Goal: Information Seeking & Learning: Check status

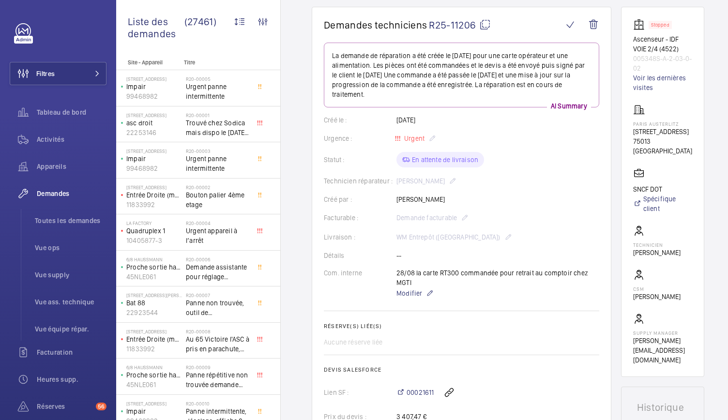
scroll to position [87, 0]
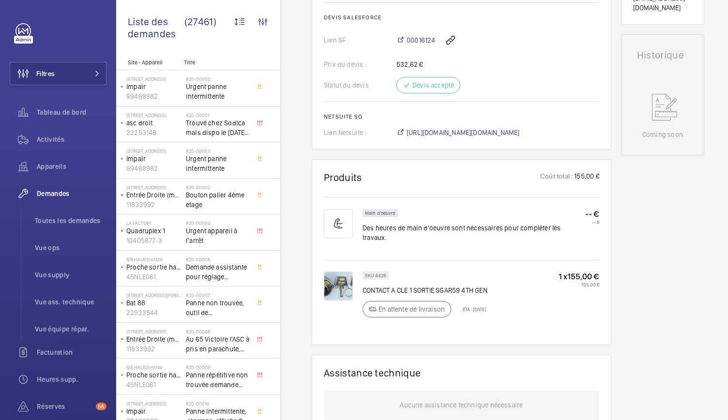
scroll to position [411, 0]
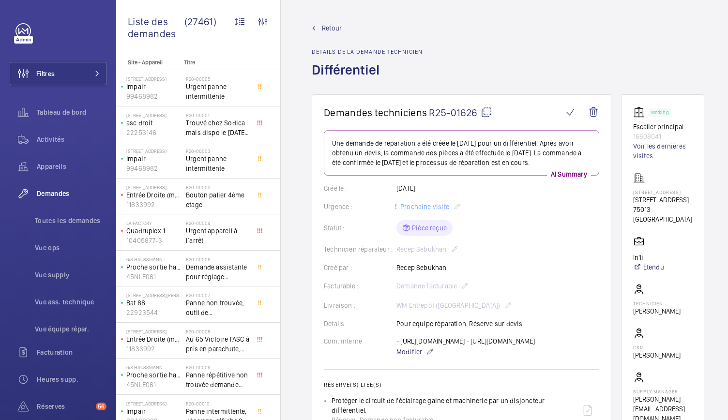
click at [485, 113] on mat-icon at bounding box center [487, 112] width 12 height 12
drag, startPoint x: 636, startPoint y: 124, endPoint x: 669, endPoint y: 139, distance: 36.4
click at [669, 139] on wm-front-card "Working Escalier principal 16608041 Voir les dernières visites 2418 - 89 RUE DE…" at bounding box center [662, 264] width 83 height 341
copy div "Escalier principal 16608041"
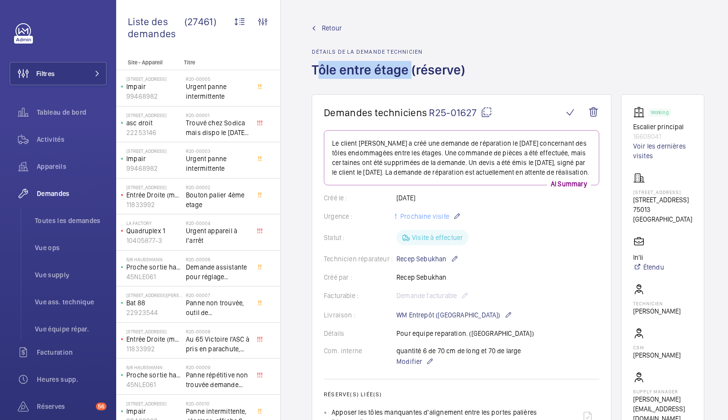
drag, startPoint x: 313, startPoint y: 73, endPoint x: 406, endPoint y: 73, distance: 93.4
click at [406, 73] on h1 "Tôle entre étage (réserve)" at bounding box center [391, 77] width 159 height 33
copy h1 "Tôle entre étage"
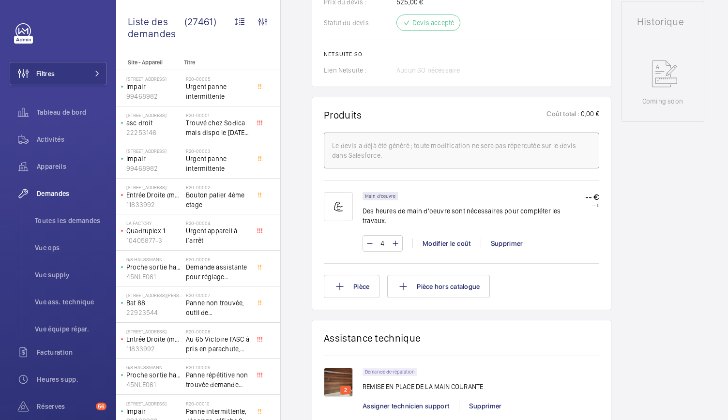
scroll to position [482, 0]
click at [333, 367] on img at bounding box center [338, 381] width 29 height 29
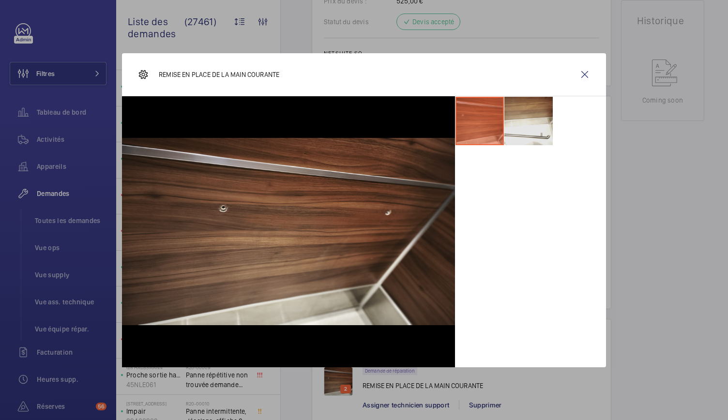
click at [532, 136] on li at bounding box center [528, 121] width 48 height 48
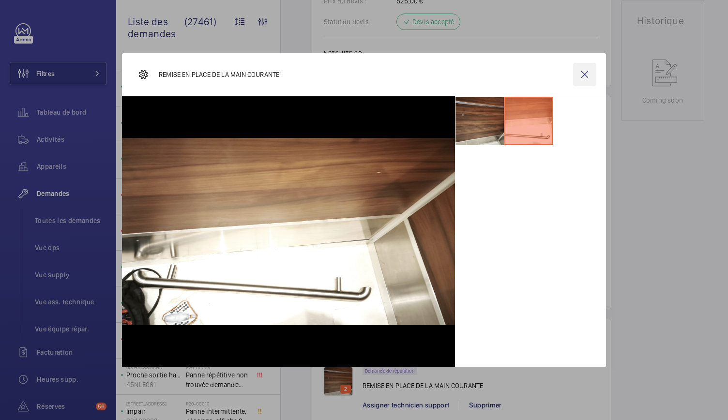
click at [585, 75] on wm-front-icon-button at bounding box center [584, 74] width 23 height 23
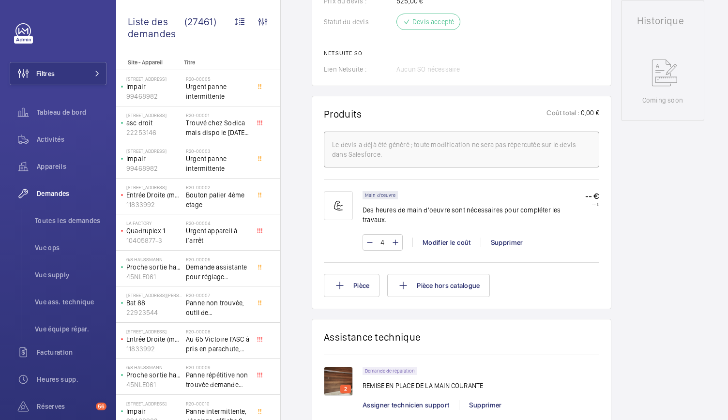
scroll to position [0, 0]
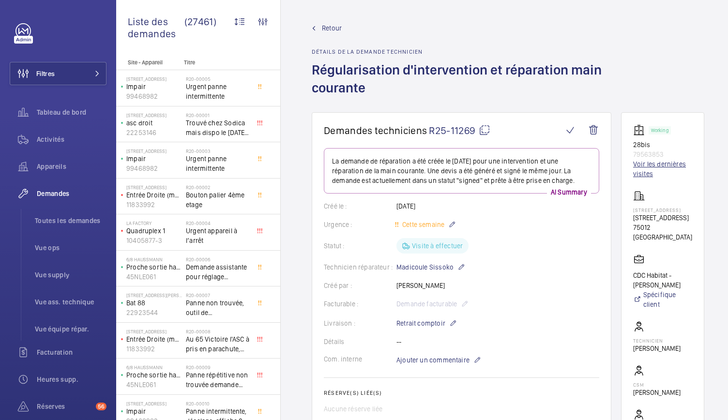
click at [647, 172] on link "Voir les dernières visites" at bounding box center [662, 168] width 59 height 19
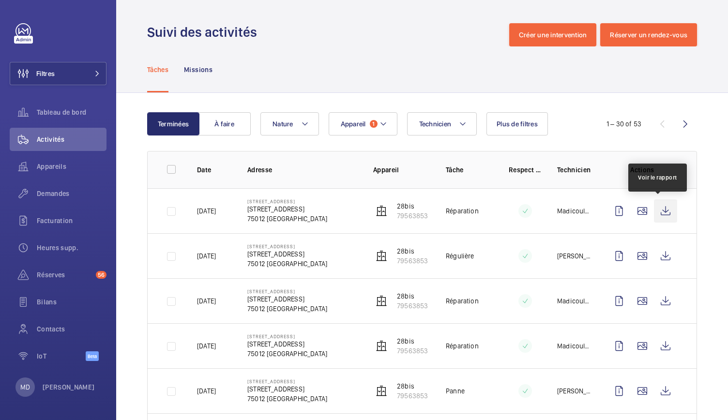
click at [659, 213] on wm-front-icon-button at bounding box center [665, 210] width 23 height 23
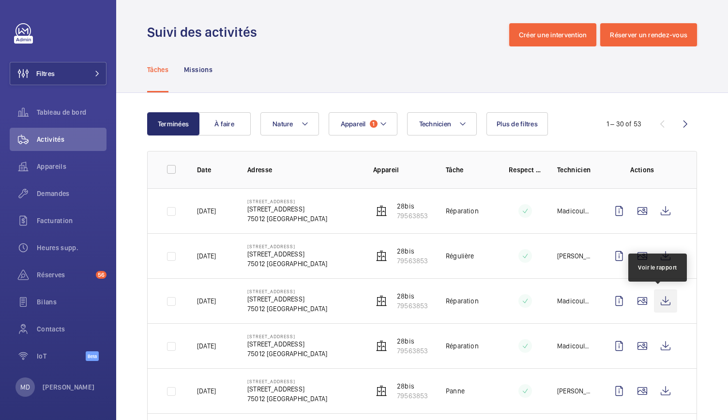
click at [658, 304] on wm-front-icon-button at bounding box center [665, 300] width 23 height 23
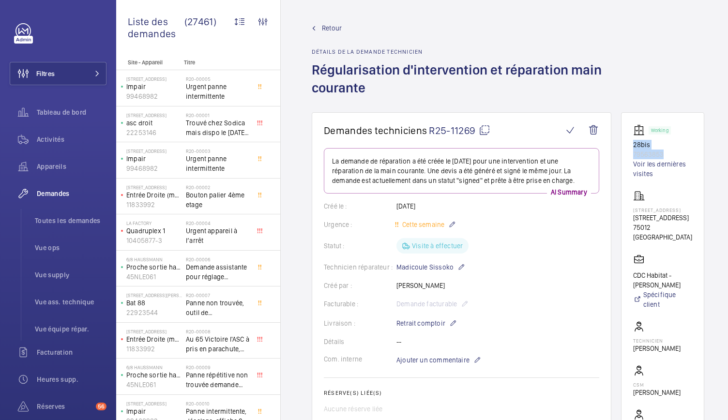
drag, startPoint x: 631, startPoint y: 145, endPoint x: 667, endPoint y: 153, distance: 36.4
click at [667, 153] on wm-front-card "Working 28bis 79563853 Voir les dernières visites 28 bis rue de Chaligny 28 bis…" at bounding box center [662, 292] width 83 height 361
copy div "28bis 79563853"
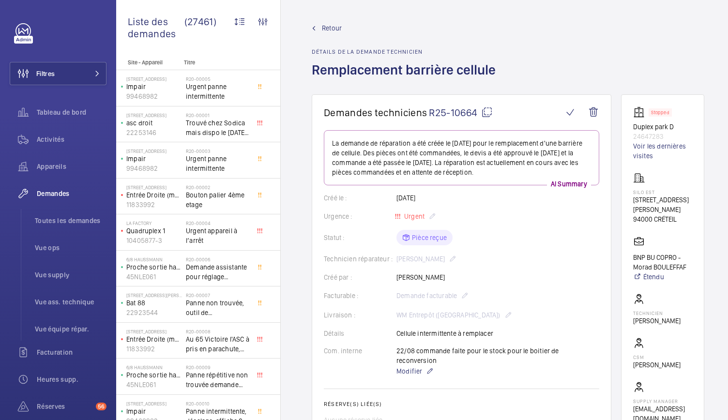
click at [490, 113] on mat-icon at bounding box center [487, 112] width 12 height 12
drag, startPoint x: 634, startPoint y: 127, endPoint x: 676, endPoint y: 135, distance: 41.9
click at [676, 135] on wm-front-card "Stopped Duplex park D 24647283 Voir les dernières visites SILO EST [STREET_ADDR…" at bounding box center [662, 264] width 83 height 341
copy div "Duplex park D 24647283"
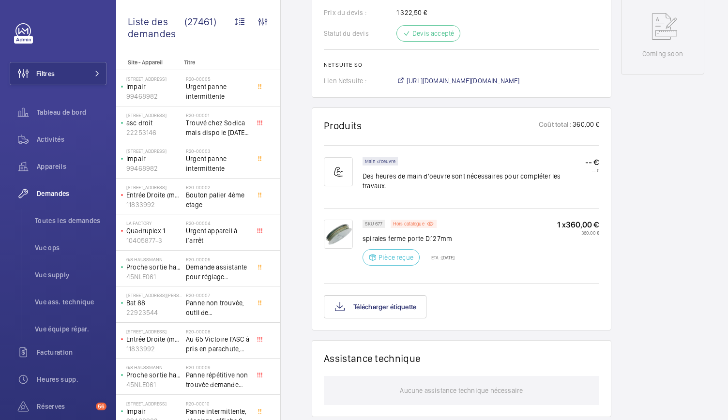
scroll to position [481, 0]
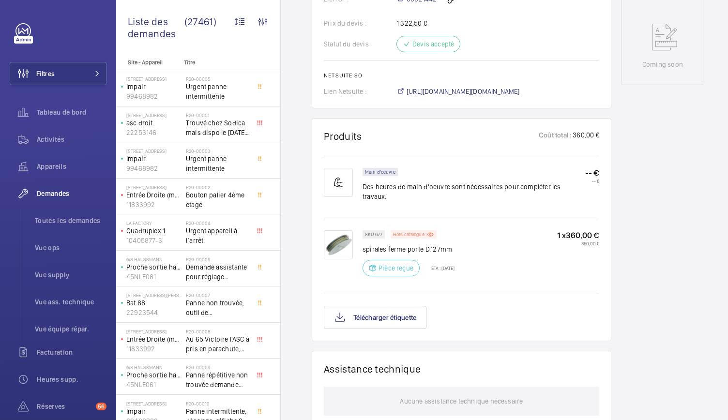
click at [410, 233] on p "Hors catalogue" at bounding box center [408, 234] width 31 height 3
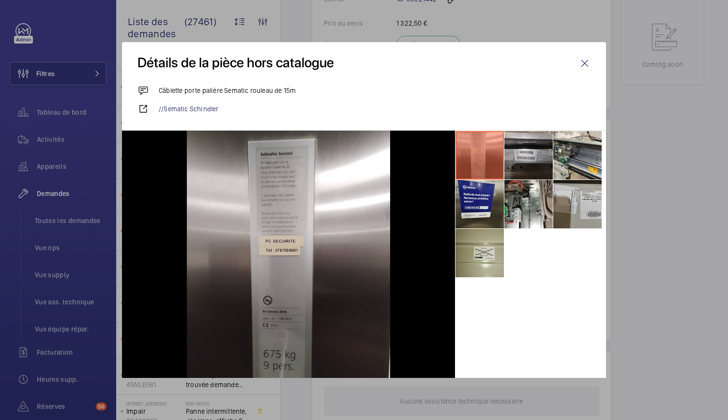
click at [515, 171] on li at bounding box center [528, 155] width 48 height 48
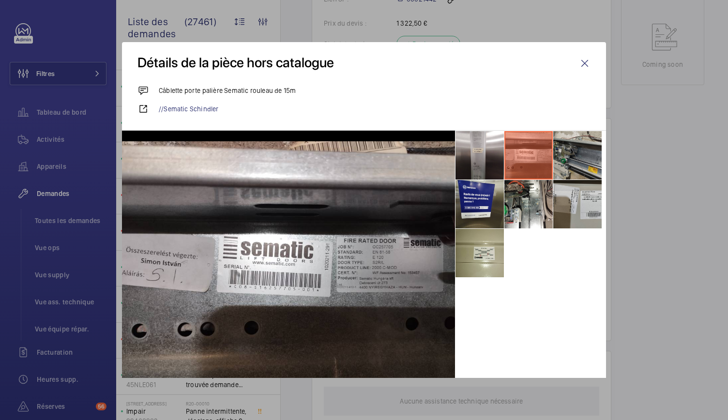
click at [578, 162] on li at bounding box center [577, 155] width 48 height 48
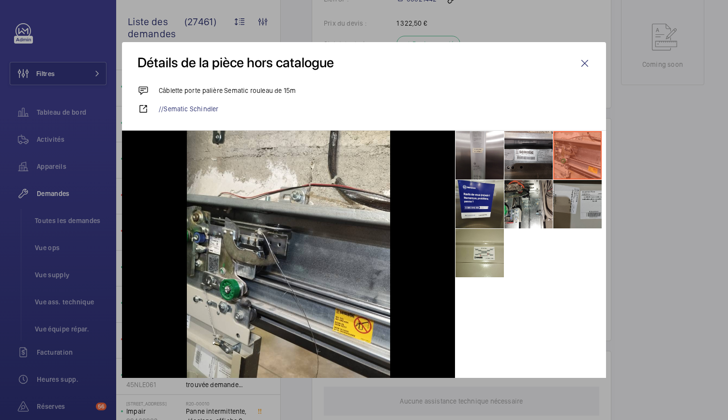
click at [578, 190] on li at bounding box center [577, 204] width 48 height 48
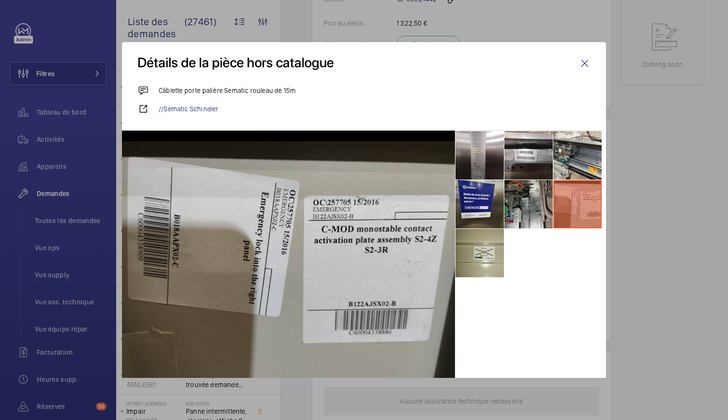
click at [535, 197] on li at bounding box center [528, 204] width 48 height 48
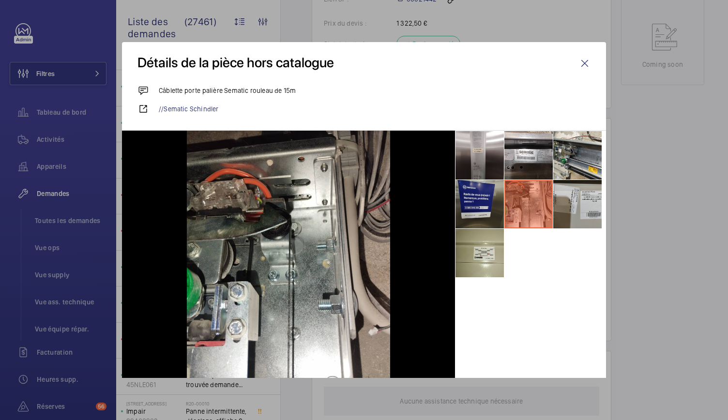
click at [482, 198] on li at bounding box center [479, 204] width 48 height 48
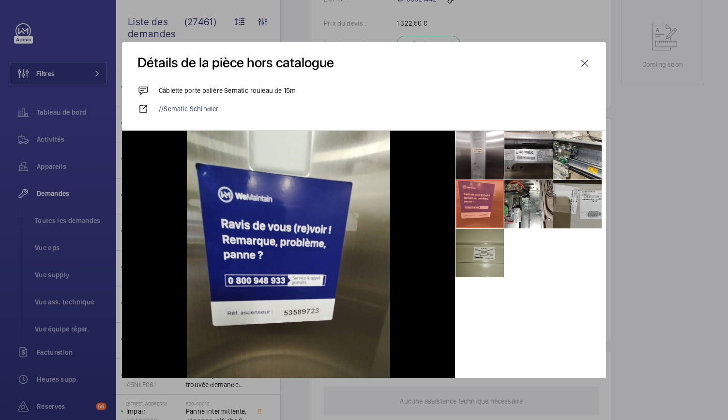
click at [467, 252] on li at bounding box center [479, 253] width 48 height 48
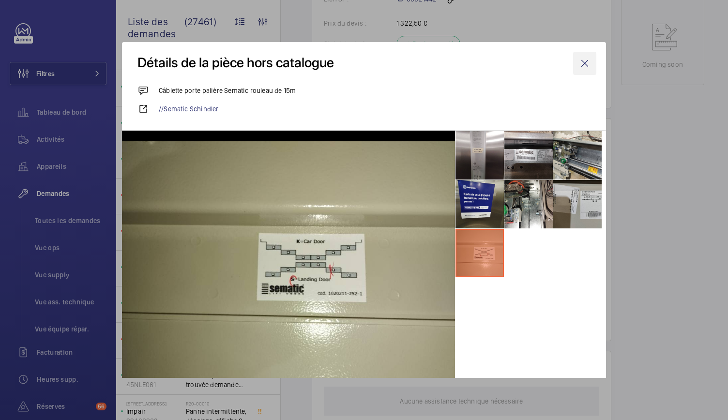
click at [585, 62] on wm-front-icon-button at bounding box center [584, 63] width 23 height 23
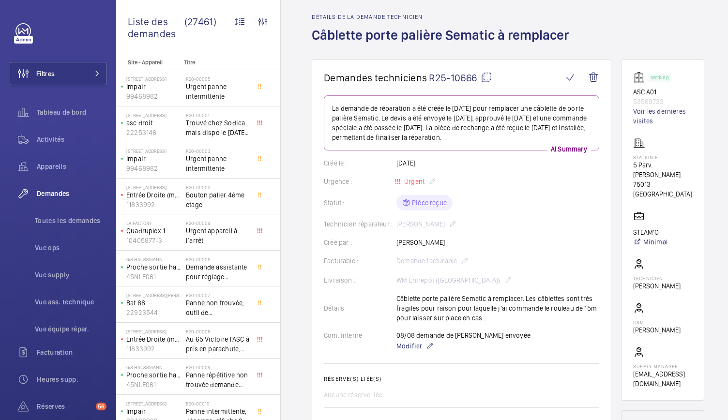
scroll to position [39, 0]
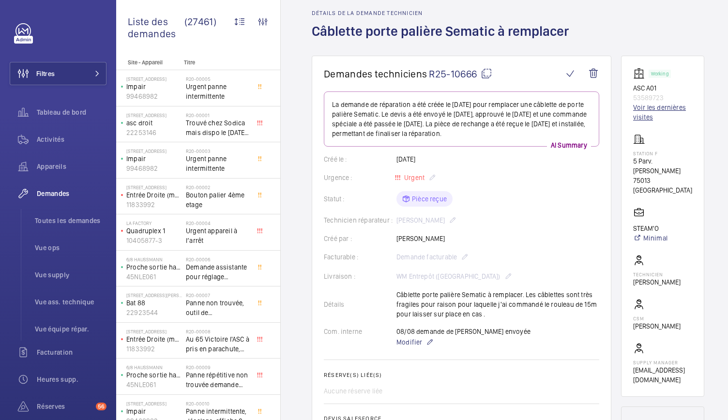
click at [643, 114] on link "Voir les dernières visites" at bounding box center [662, 112] width 59 height 19
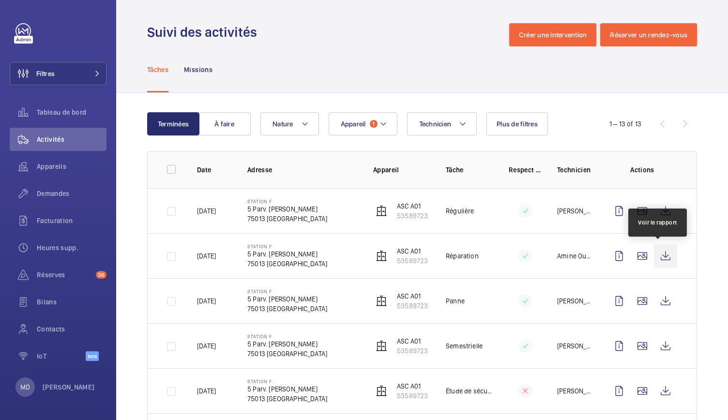
click at [660, 254] on wm-front-icon-button at bounding box center [665, 255] width 23 height 23
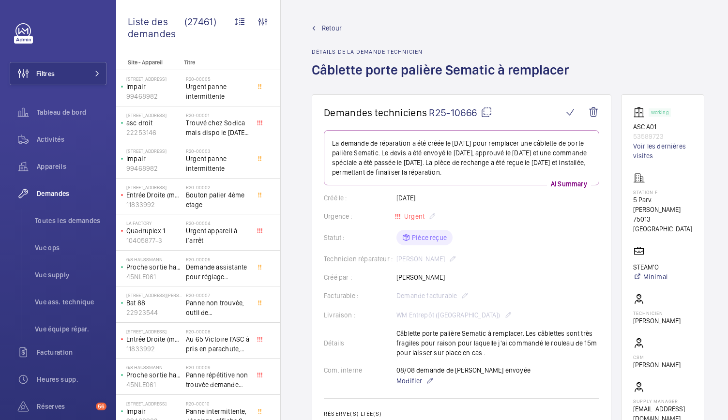
click at [487, 111] on mat-icon at bounding box center [487, 112] width 12 height 12
drag, startPoint x: 627, startPoint y: 124, endPoint x: 673, endPoint y: 133, distance: 46.2
click at [673, 133] on wm-front-card "Working ASC A01 53589723 Voir les dernières visites Station F 5 Parv. [PERSON_N…" at bounding box center [662, 264] width 83 height 341
copy div "ASC A01 53589723"
